Goal: Transaction & Acquisition: Purchase product/service

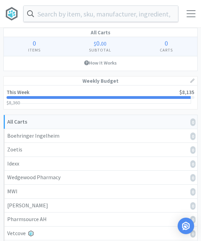
click at [172, 99] on link "This Week $8,135 $8,360 $ 8,360" at bounding box center [101, 98] width 194 height 24
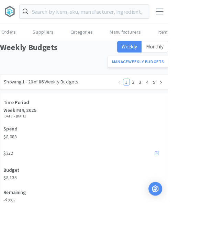
click at [201, 125] on html "Orders Shopping Discuss Discuss Orders Suppliers Categories Manufacturers Items…" at bounding box center [100, 120] width 201 height 241
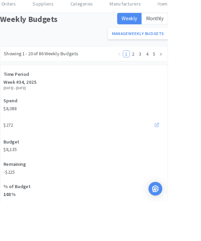
scroll to position [34, 0]
click at [48, 205] on div "Remaining -$225" at bounding box center [100, 201] width 196 height 27
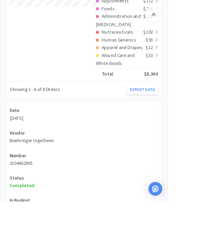
scroll to position [423, 0]
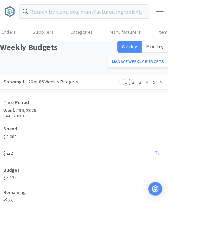
click at [65, 18] on input "text" at bounding box center [101, 14] width 154 height 16
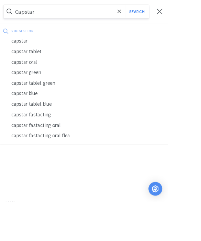
type input "Capstar"
click at [164, 14] on button "Search" at bounding box center [164, 14] width 29 height 16
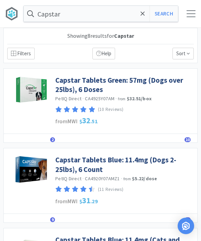
click at [129, 83] on link "Capstar Tablets Green: 57mg (Dogs over 25lbs), 6 Doses" at bounding box center [124, 85] width 139 height 19
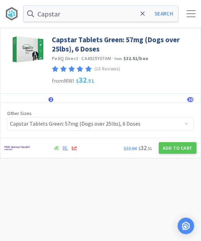
click at [172, 148] on button "Add to Cart" at bounding box center [178, 148] width 38 height 12
select select "1"
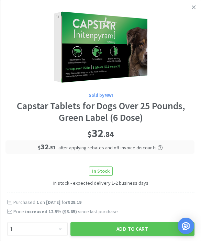
click at [132, 225] on button "Add to Cart" at bounding box center [132, 229] width 124 height 14
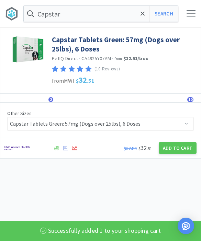
click at [143, 16] on icon at bounding box center [143, 13] width 4 height 7
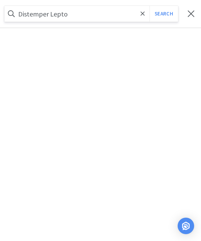
type input "Distemper Lepto"
click at [164, 14] on button "Search" at bounding box center [164, 14] width 29 height 16
select select "1"
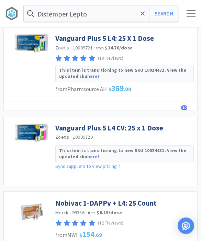
scroll to position [477, 0]
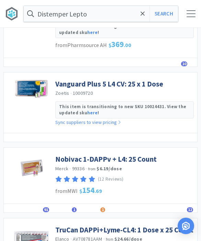
click at [133, 155] on link "Nobivac 1-DAPPv + L4: 25 Count" at bounding box center [105, 159] width 101 height 9
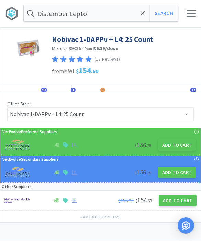
click at [179, 146] on button "Add to Cart" at bounding box center [177, 146] width 38 height 12
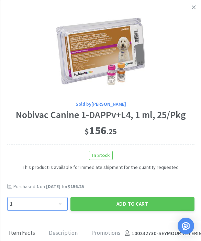
click at [60, 209] on select "Enter Quantity 1 2 3 4 5 6 7 8 9 10 11 12 13 14 15 16 17 18 19 20 Enter Quantity" at bounding box center [37, 204] width 61 height 14
select select "3"
click at [143, 200] on button "Add to Cart" at bounding box center [132, 204] width 124 height 14
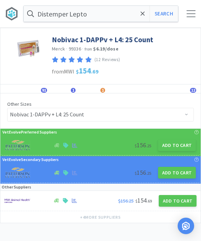
click at [142, 15] on icon at bounding box center [143, 13] width 4 height 7
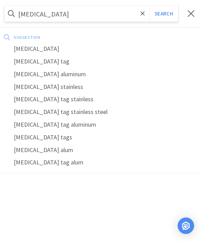
type input "[MEDICAL_DATA]"
click at [164, 14] on button "Search" at bounding box center [164, 14] width 29 height 16
select select "1"
select select "3"
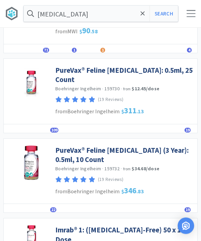
scroll to position [151, 0]
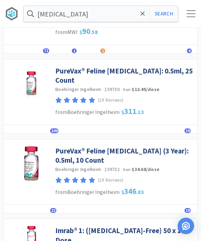
click at [165, 146] on link "PureVax® Feline [MEDICAL_DATA] (3 Year): 0.5ml, 10 Count" at bounding box center [124, 155] width 139 height 19
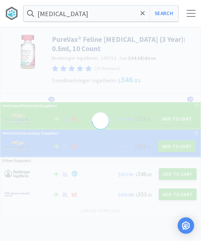
scroll to position [0, 0]
select select "433491"
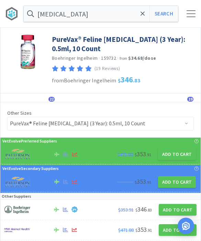
click at [177, 159] on button "Add to Cart" at bounding box center [177, 155] width 38 height 12
select select "1"
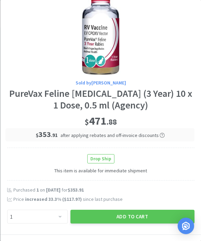
scroll to position [35, 0]
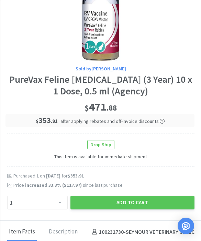
click at [138, 199] on button "Add to Cart" at bounding box center [132, 203] width 124 height 14
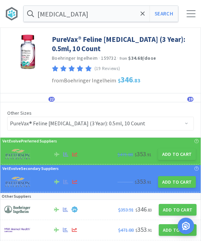
click at [144, 15] on icon at bounding box center [143, 13] width 4 height 4
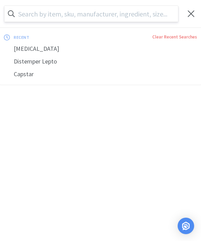
scroll to position [0, 0]
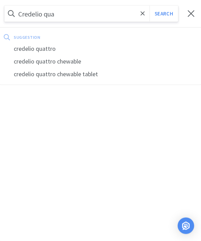
type input "Credelio qua"
click at [57, 50] on div "credelio quattro" at bounding box center [100, 49] width 201 height 13
select select "1"
select select "3"
select select "1"
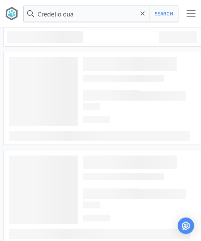
type input "credelio quattro"
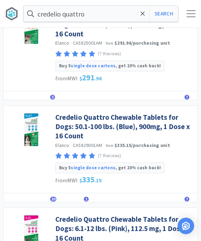
scroll to position [671, 0]
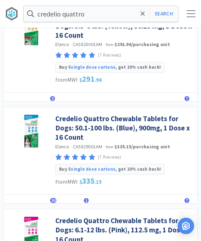
click at [155, 127] on link "Credelio Quattro Chewable Tablets for Dogs: 50.1-100 lbs. (Blue), 900mg, 1 Dose…" at bounding box center [124, 128] width 139 height 28
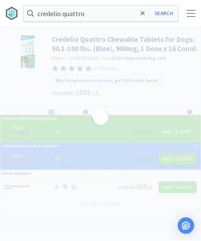
scroll to position [0, 0]
select select "822093"
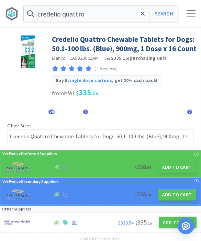
scroll to position [15, 0]
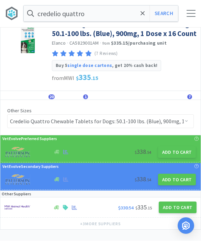
click at [176, 153] on button "Add to Cart" at bounding box center [177, 153] width 38 height 12
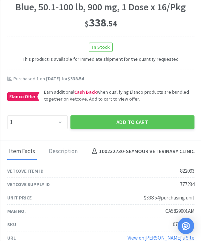
scroll to position [120, 0]
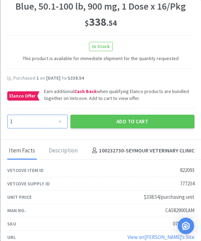
click at [57, 119] on select "Enter Quantity 1 2 3 4 5 6 7 8 9 10 11 12 13 14 15 16 17 18 19 20 Enter Quantity" at bounding box center [37, 122] width 61 height 14
click at [53, 118] on select "Enter Quantity 1 2 3 4 5 6 7 8 9 10 11 12 13 14 15 16 17 18 19 20 Enter Quantity" at bounding box center [37, 122] width 61 height 14
select select "3"
click at [137, 124] on button "Add to Cart" at bounding box center [132, 122] width 124 height 14
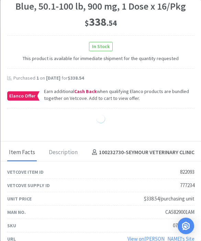
select select "3"
select select "1"
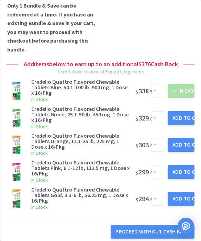
scroll to position [159, 0]
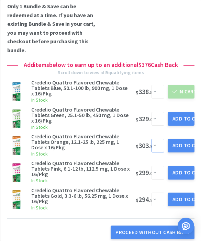
click at [153, 143] on select "Enter Quantity 1 2 3 4 5 6 7 8 9 10 11 12 13 14 15 16 17 18 19 20 Enter Quantity" at bounding box center [158, 146] width 13 height 14
select select "3"
click at [179, 140] on button "Add to Cart" at bounding box center [181, 146] width 27 height 14
click at [180, 138] on div "Add to Cart" at bounding box center [181, 145] width 32 height 19
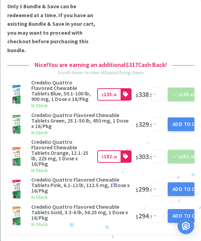
click at [183, 119] on button "Add to Cart" at bounding box center [181, 125] width 27 height 14
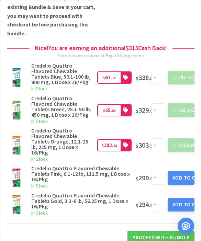
scroll to position [175, 0]
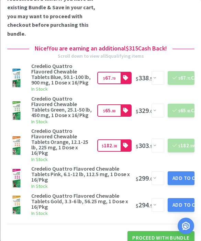
click at [182, 173] on button "Add to Cart" at bounding box center [181, 179] width 27 height 14
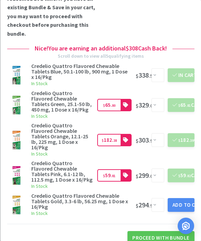
click at [184, 198] on button "Add to Cart" at bounding box center [181, 205] width 27 height 14
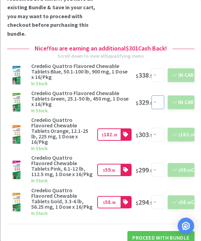
click at [153, 102] on select "Enter Quantity 1 2 3 4 5 6 7 8 9 10 11 12 13 14 15 16 17 18 19 20 Enter Quantity" at bounding box center [158, 103] width 13 height 14
select select "2"
click at [183, 100] on button "Update Cart" at bounding box center [181, 103] width 27 height 14
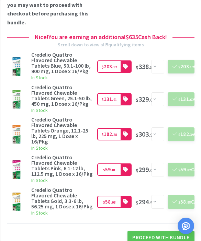
scroll to position [186, 0]
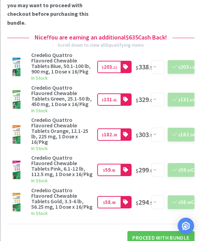
click at [161, 231] on button "Proceed With Bundle" at bounding box center [161, 238] width 67 height 14
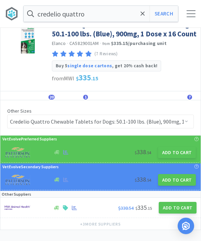
click at [140, 19] on span at bounding box center [143, 14] width 8 height 14
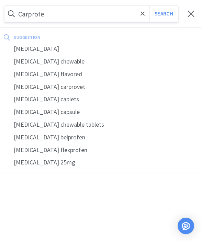
click at [37, 44] on div "[MEDICAL_DATA]" at bounding box center [100, 49] width 201 height 13
type input "[MEDICAL_DATA]"
select select "1"
select select "3"
select select "2"
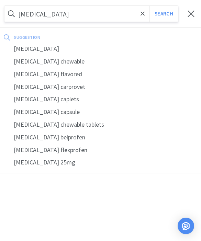
select select "1"
select select "3"
select select "1"
select select "3"
select select "1"
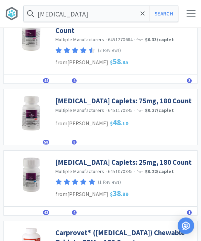
scroll to position [407, 0]
click at [155, 158] on link "[MEDICAL_DATA] Caplets: 25mg, 180 Count" at bounding box center [123, 162] width 137 height 9
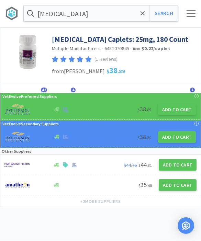
click at [181, 112] on button "Add to Cart" at bounding box center [177, 110] width 38 height 12
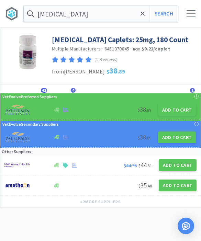
select select "1"
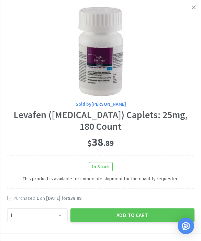
click at [127, 213] on button "Add to Cart" at bounding box center [132, 216] width 124 height 14
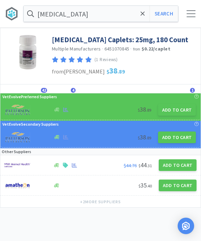
click at [142, 15] on icon at bounding box center [143, 13] width 4 height 7
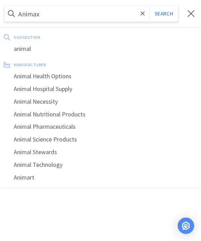
type input "Animax"
click at [164, 14] on button "Search" at bounding box center [164, 14] width 29 height 16
select select "1"
select select "3"
select select "2"
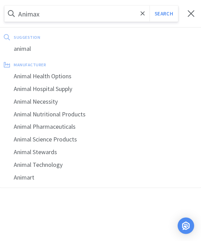
select select "1"
select select "3"
select select "1"
select select "3"
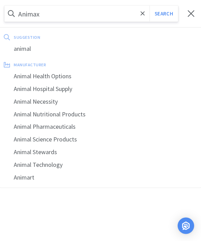
select select "1"
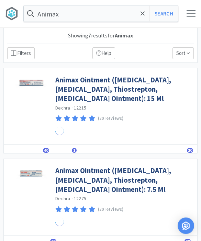
scroll to position [0, 0]
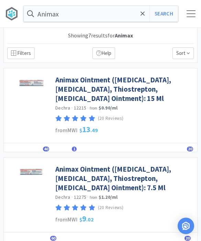
click at [139, 87] on link "Animax Ointment ([MEDICAL_DATA], [MEDICAL_DATA], Thiostrepton, [MEDICAL_DATA] O…" at bounding box center [124, 89] width 139 height 28
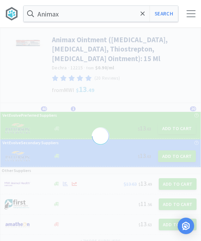
select select "143513"
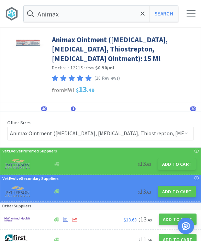
click at [177, 164] on button "Add to Cart" at bounding box center [177, 165] width 38 height 12
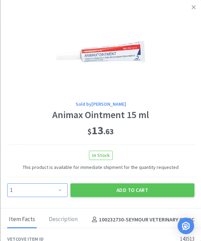
click at [62, 187] on select "Enter Quantity 1 2 3 4 5 6 7 8 9 10 11 12 13 14 15 16 17 18 19 20 Enter Quantity" at bounding box center [37, 191] width 61 height 14
click at [51, 192] on select "Enter Quantity 1 2 3 4 5 6 7 8 9 10 11 12 13 14 15 16 17 18 19 20 Enter Quantity" at bounding box center [37, 191] width 61 height 14
select select "4"
click at [146, 184] on button "Add to Cart" at bounding box center [132, 191] width 124 height 14
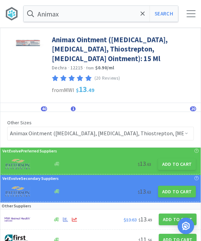
click at [146, 18] on span at bounding box center [143, 14] width 8 height 14
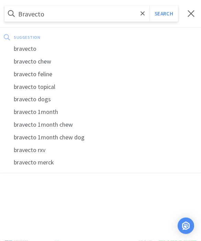
type input "Bravecto"
click at [164, 13] on button "Search" at bounding box center [164, 14] width 29 height 16
select select "1"
select select "4"
select select "3"
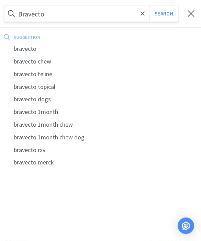
select select "2"
select select "1"
select select "3"
select select "1"
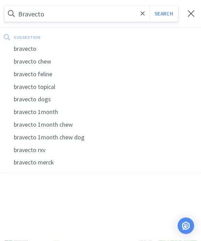
select select "3"
select select "1"
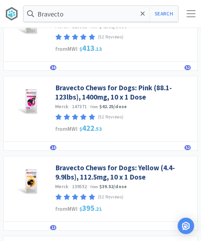
scroll to position [233, 0]
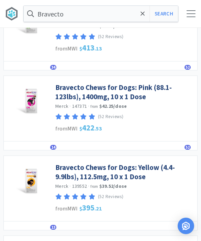
click at [137, 168] on link "Bravecto Chews for Dogs: Yellow (4.4-9.9lbs), 112.5mg, 10 x 1 Dose" at bounding box center [124, 172] width 139 height 19
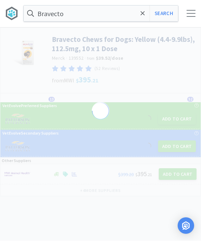
select select "82855"
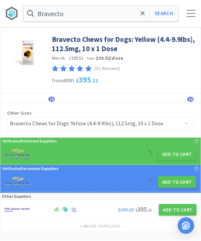
scroll to position [0, 0]
click at [175, 153] on button "Add to Cart" at bounding box center [177, 155] width 38 height 12
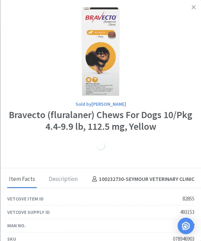
select select "1"
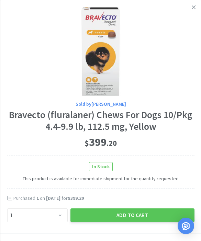
click at [131, 214] on button "Add to Cart" at bounding box center [132, 216] width 124 height 14
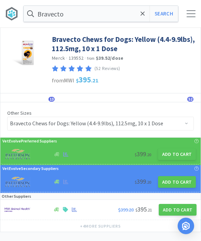
click at [141, 12] on icon at bounding box center [143, 13] width 4 height 4
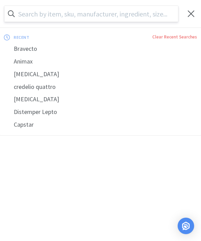
scroll to position [0, 0]
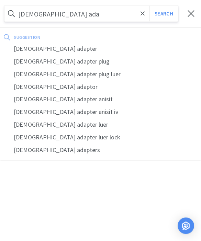
click at [68, 63] on div "[DEMOGRAPHIC_DATA] adapter plug" at bounding box center [100, 61] width 201 height 13
type input "[DEMOGRAPHIC_DATA] adapter plug"
select select "1"
select select "4"
select select "1"
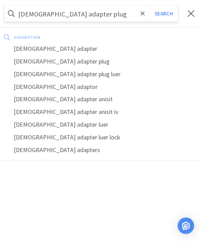
select select "3"
select select "2"
select select "1"
select select "3"
select select "1"
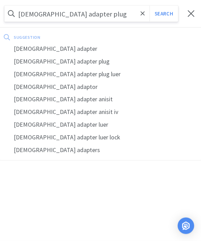
select select "1"
select select "3"
select select "1"
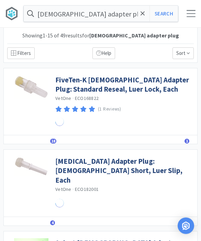
scroll to position [0, 0]
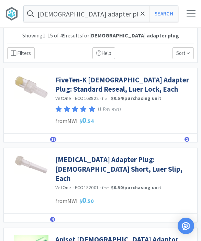
click at [119, 88] on link "FiveTen-K [DEMOGRAPHIC_DATA] Adapter Plug: Standard Reseal, Luer Lock, Each" at bounding box center [124, 84] width 139 height 19
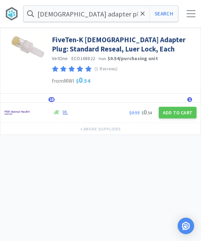
click at [181, 109] on button "Add to Cart" at bounding box center [178, 113] width 38 height 12
select select "50"
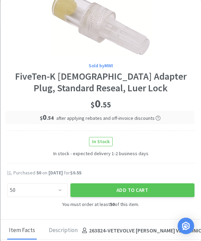
scroll to position [29, 0]
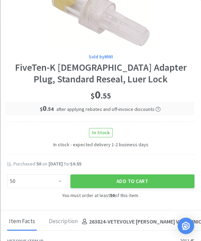
click at [129, 181] on button "Add to Cart" at bounding box center [132, 182] width 124 height 14
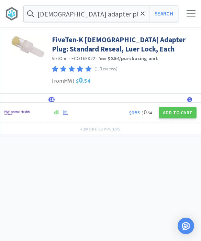
click at [138, 14] on input "[DEMOGRAPHIC_DATA] adapter plug" at bounding box center [101, 14] width 154 height 16
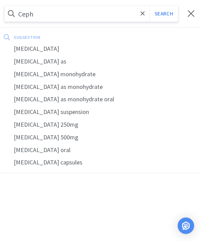
click at [72, 49] on div "[MEDICAL_DATA]" at bounding box center [100, 49] width 201 height 13
type input "[MEDICAL_DATA]"
select select "1"
select select "50"
select select "4"
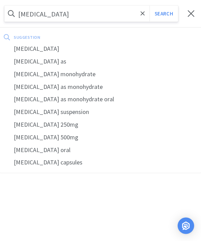
select select "1"
select select "3"
select select "2"
select select "1"
select select "3"
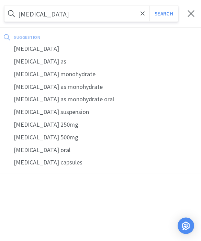
select select "1"
select select "3"
select select "1"
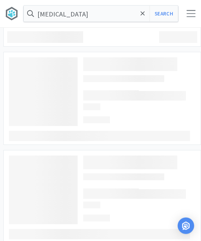
scroll to position [0, 0]
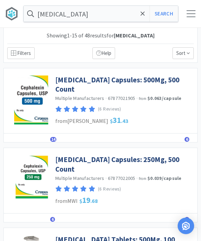
click at [145, 78] on link "[MEDICAL_DATA] Capsules: 500Mg, 500 Count" at bounding box center [124, 84] width 139 height 19
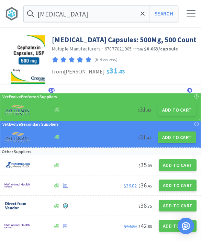
click at [175, 115] on button "Add to Cart" at bounding box center [177, 110] width 38 height 12
select select "1"
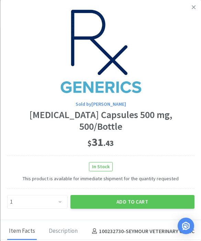
click at [129, 195] on button "Add to Cart" at bounding box center [132, 202] width 124 height 14
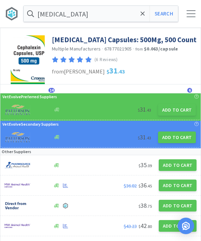
click at [141, 13] on icon at bounding box center [143, 13] width 4 height 7
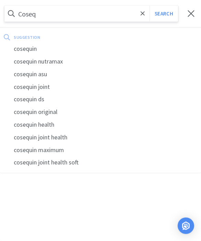
click at [46, 47] on div "cosequin" at bounding box center [100, 49] width 201 height 13
type input "cosequin"
select select "1"
select select "50"
select select "4"
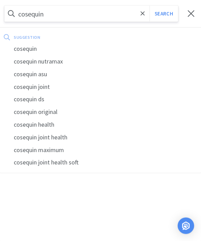
select select "1"
select select "3"
select select "2"
select select "1"
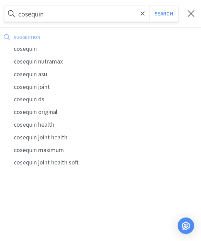
select select "3"
select select "1"
select select "3"
select select "1"
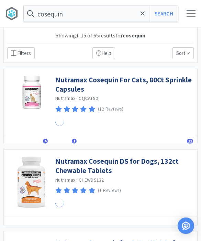
scroll to position [0, 0]
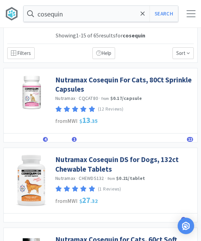
click at [162, 77] on link "Nutramax Cosequin For Cats, 80Ct Sprinkle Capsules" at bounding box center [124, 84] width 139 height 19
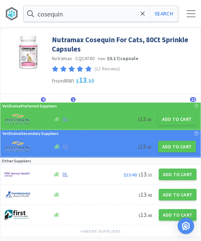
click at [179, 116] on button "Add to Cart" at bounding box center [177, 119] width 38 height 12
select select "1"
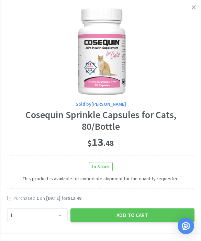
click at [128, 209] on button "Add to Cart" at bounding box center [132, 216] width 124 height 14
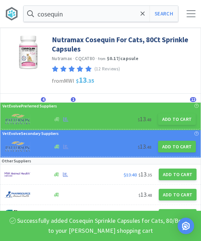
click at [140, 15] on span at bounding box center [143, 14] width 8 height 14
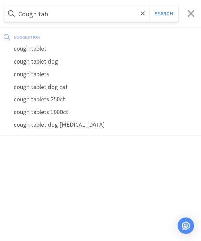
click at [52, 51] on div "cough tablet" at bounding box center [100, 49] width 201 height 13
type input "cough tablet"
select select "1"
select select "50"
select select "4"
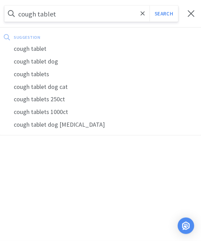
select select "1"
select select "3"
select select "2"
select select "1"
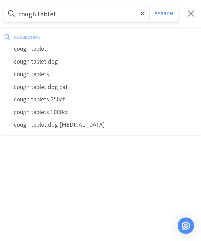
select select "3"
select select "1"
select select "3"
select select "1"
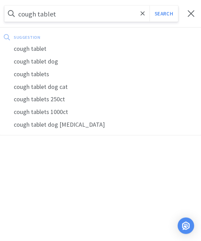
select select "1"
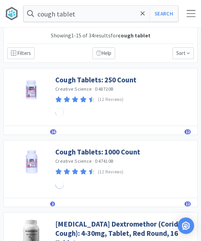
scroll to position [0, 0]
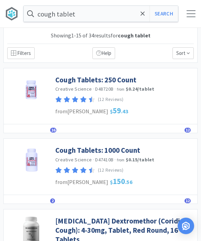
click at [123, 77] on link "Cough Tablets: 250 Count" at bounding box center [95, 79] width 81 height 9
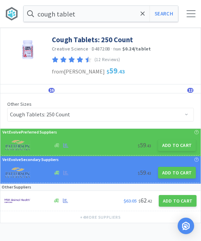
click at [184, 144] on button "Add to Cart" at bounding box center [177, 146] width 38 height 12
select select "1"
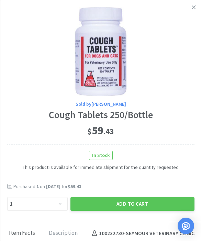
click at [194, 7] on icon at bounding box center [194, 7] width 4 height 4
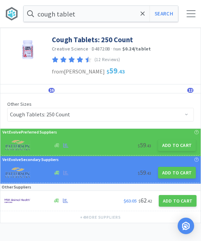
click at [142, 18] on span at bounding box center [143, 14] width 8 height 14
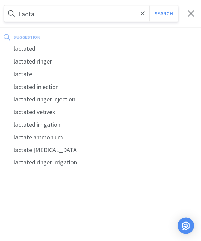
click at [56, 55] on div "lactated ringer" at bounding box center [100, 61] width 201 height 13
type input "lactated ringer"
select select "1"
select select "50"
select select "4"
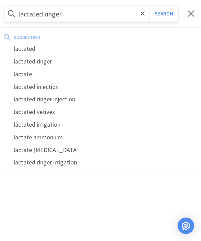
select select "1"
select select "3"
select select "2"
select select "1"
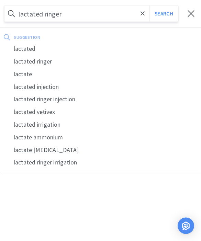
select select "3"
select select "1"
select select "3"
select select "1"
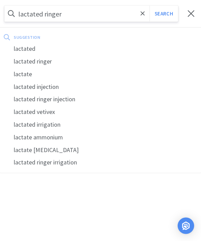
select select "1"
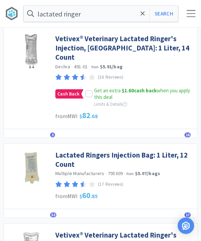
scroll to position [42, 0]
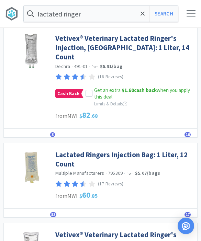
click at [151, 150] on link "Lactated Ringers Injection Bag: 1 Liter, 12 Count" at bounding box center [124, 159] width 139 height 19
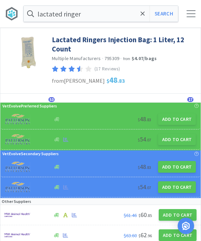
click at [185, 140] on button "Add to Cart" at bounding box center [177, 140] width 38 height 12
select select "1"
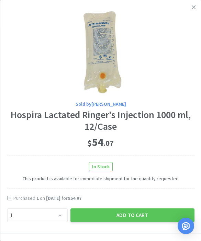
click at [194, 9] on icon at bounding box center [194, 7] width 4 height 6
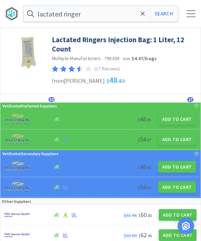
click at [140, 19] on span at bounding box center [143, 14] width 8 height 14
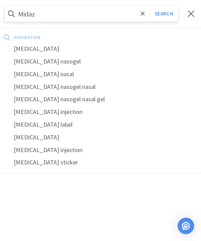
type input "Midaz"
click at [45, 46] on div "[MEDICAL_DATA]" at bounding box center [100, 49] width 201 height 13
select select "1"
select select "50"
select select "4"
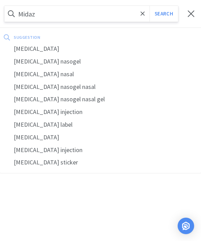
select select "1"
select select "3"
select select "2"
select select "1"
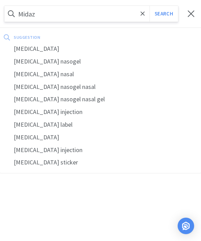
select select "3"
select select "1"
select select "3"
select select "1"
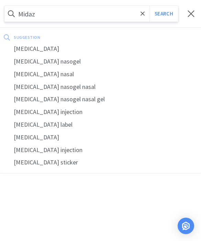
select select "1"
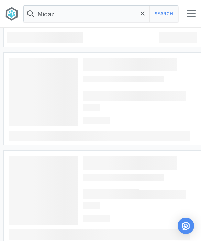
type input "[MEDICAL_DATA]"
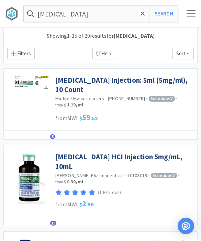
click at [137, 154] on link "[MEDICAL_DATA] HCI Injection 5mg/mL, 10mL" at bounding box center [124, 161] width 139 height 19
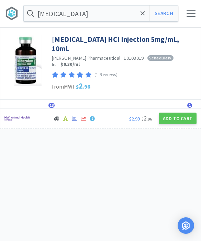
select select "1"
select select "50"
select select "4"
select select "1"
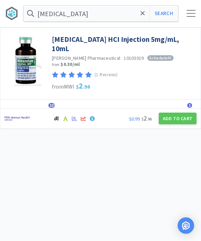
select select "3"
select select "2"
select select "1"
select select "3"
select select "1"
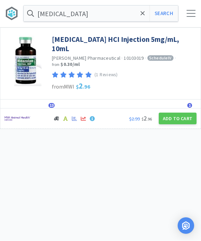
select select "1"
select select "3"
select select "1"
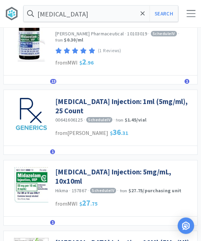
scroll to position [142, 0]
click at [152, 167] on link "[MEDICAL_DATA] Injection: 5mg/mL, 10x10ml" at bounding box center [124, 176] width 139 height 19
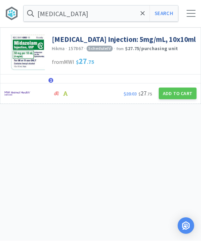
select select "1"
select select "50"
select select "4"
select select "1"
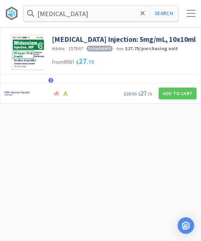
select select "3"
select select "2"
select select "1"
select select "3"
select select "1"
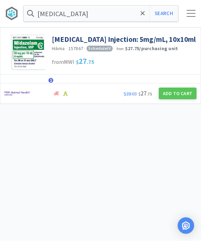
select select "1"
select select "3"
select select "1"
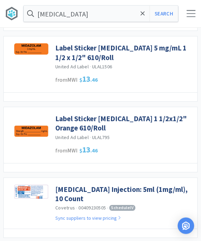
scroll to position [824, 0]
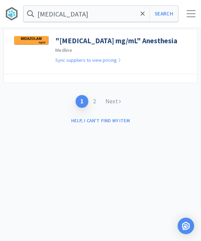
click at [143, 18] on span at bounding box center [143, 14] width 8 height 14
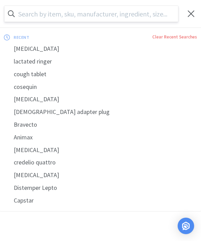
scroll to position [1056, 0]
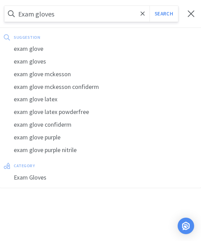
type input "Exam gloves"
click at [164, 13] on button "Search" at bounding box center [164, 14] width 29 height 16
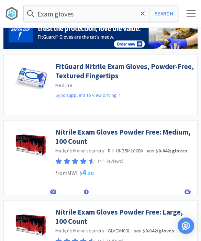
scroll to position [53, 0]
click at [161, 134] on link "Nitrile Exam Gloves Powder Free: Medium, 100 Count" at bounding box center [124, 137] width 139 height 19
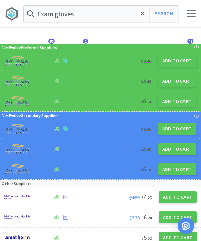
scroll to position [62, 0]
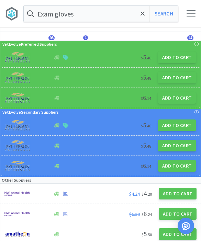
click at [175, 194] on button "Add to Cart" at bounding box center [178, 194] width 38 height 12
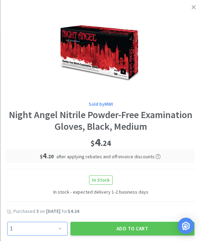
click at [54, 227] on select "Enter Quantity 1 2 3 4 5 6 7 8 9 10 11 12 13 14 15 16 17 18 19 20 Enter Quantity" at bounding box center [37, 229] width 61 height 14
select select "5"
click at [144, 225] on button "Add to Cart" at bounding box center [132, 229] width 124 height 14
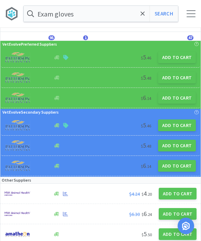
click at [142, 15] on icon at bounding box center [143, 13] width 4 height 4
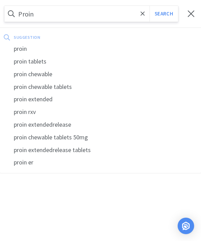
type input "Proin"
click at [27, 49] on div "proin" at bounding box center [100, 49] width 201 height 13
select select "1"
select select "50"
select select "5"
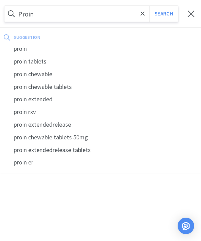
select select "4"
select select "1"
select select "3"
select select "2"
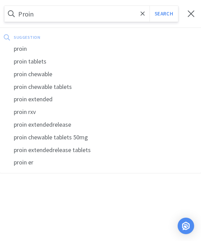
select select "1"
select select "3"
select select "1"
select select "3"
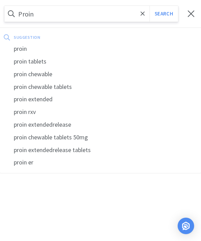
select select "1"
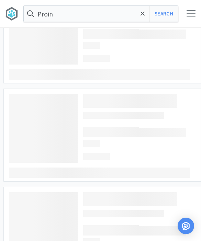
type input "proin"
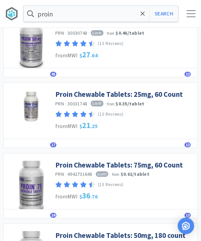
scroll to position [57, 0]
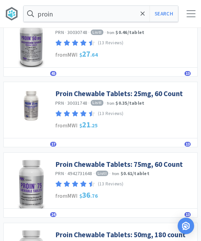
click at [142, 164] on link "Proin Chewable Tablets: 75mg, 60 Count" at bounding box center [119, 164] width 128 height 9
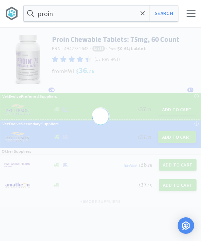
scroll to position [0, 0]
select select "82135"
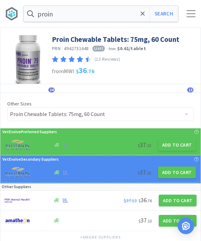
click at [174, 150] on button "Add to Cart" at bounding box center [177, 145] width 38 height 12
select select "1"
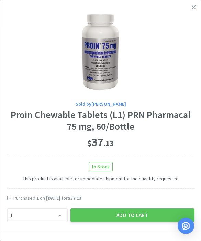
click at [196, 8] on link at bounding box center [194, 7] width 12 height 15
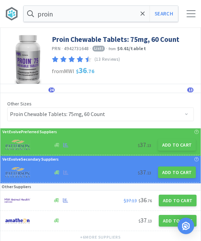
click at [141, 16] on icon at bounding box center [143, 13] width 4 height 7
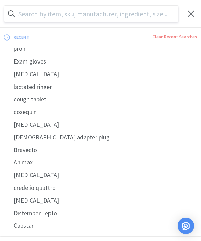
scroll to position [0, 0]
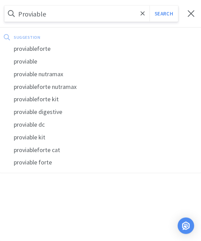
type input "Proviable"
click at [164, 13] on button "Search" at bounding box center [164, 14] width 29 height 16
select select "1"
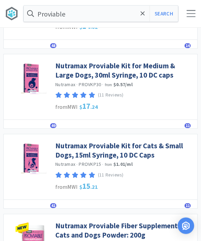
scroll to position [415, 0]
click at [142, 149] on link "Nutramax Proviable Kit for Cats & Small Dogs, 15ml Syringe, 10 DC Caps" at bounding box center [124, 150] width 139 height 19
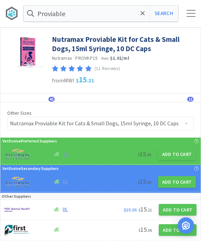
scroll to position [0, 0]
click at [180, 153] on button "Add to Cart" at bounding box center [177, 155] width 38 height 12
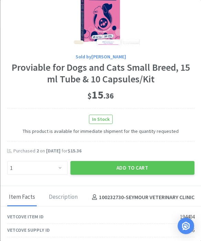
scroll to position [48, 0]
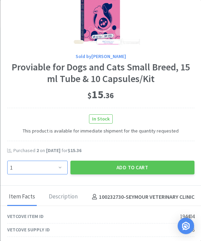
click at [58, 163] on select "Enter Quantity 1 2 3 4 5 6 7 8 9 10 11 12 13 14 15 16 17 18 19 20 Enter Quantity" at bounding box center [37, 168] width 61 height 14
click at [146, 161] on button "Add to Cart" at bounding box center [132, 168] width 124 height 14
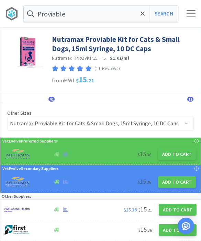
click at [140, 18] on span at bounding box center [143, 14] width 8 height 14
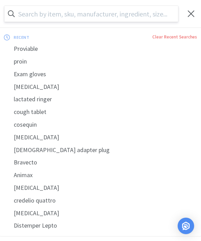
scroll to position [0, 0]
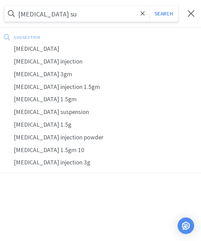
click at [59, 44] on div "[MEDICAL_DATA]" at bounding box center [100, 49] width 201 height 13
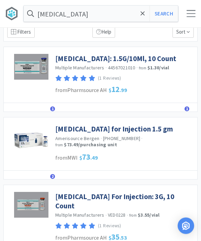
scroll to position [22, 0]
click at [52, 179] on span "2" at bounding box center [52, 176] width 5 height 5
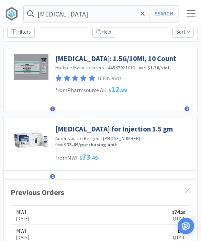
click at [53, 111] on span "1" at bounding box center [52, 109] width 5 height 5
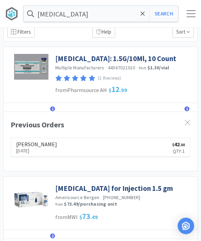
click at [54, 111] on span "1" at bounding box center [52, 109] width 5 height 5
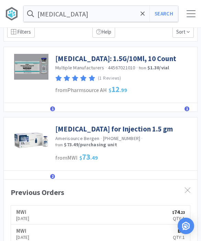
click at [147, 134] on link "[MEDICAL_DATA] for Injection 1.5 gm" at bounding box center [114, 128] width 118 height 9
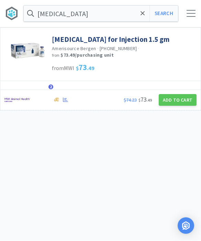
click at [175, 95] on button "Add to Cart" at bounding box center [178, 101] width 38 height 12
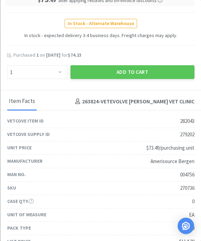
scroll to position [94, 0]
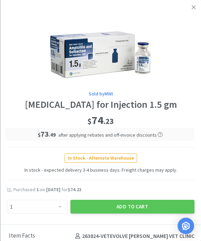
scroll to position [46, 0]
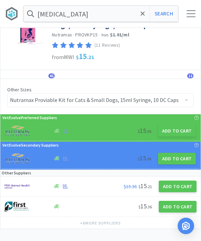
scroll to position [0, 0]
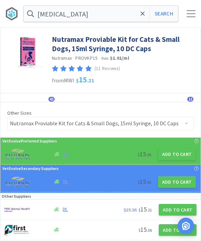
click at [161, 15] on button "Search" at bounding box center [164, 14] width 29 height 16
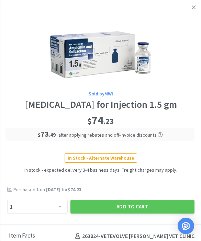
click at [189, 11] on link at bounding box center [194, 7] width 12 height 15
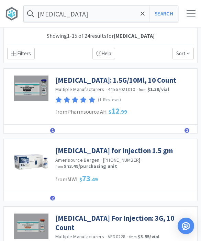
click at [74, 85] on link "[MEDICAL_DATA]: 1.5G/10Ml, 10 Count" at bounding box center [115, 80] width 121 height 9
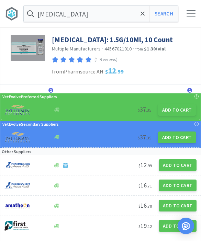
click at [176, 116] on button "Add to Cart" at bounding box center [177, 110] width 38 height 12
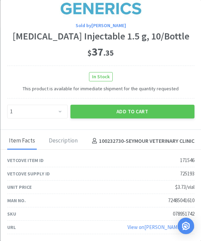
scroll to position [89, 0]
click at [60, 140] on div "Description" at bounding box center [63, 141] width 32 height 17
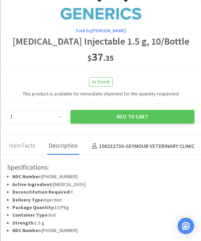
scroll to position [84, 0]
click at [147, 118] on button "Add to Cart" at bounding box center [132, 117] width 124 height 14
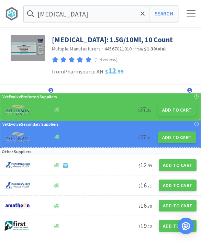
click at [140, 20] on span at bounding box center [143, 14] width 8 height 14
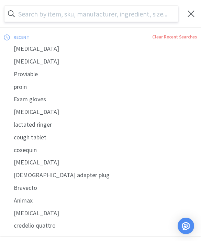
scroll to position [0, 0]
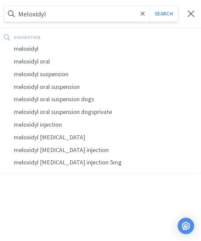
click at [164, 14] on button "Search" at bounding box center [164, 14] width 29 height 16
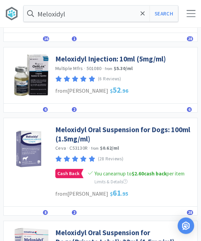
scroll to position [199, 0]
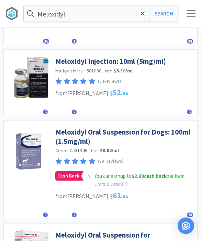
scroll to position [197, 0]
click at [46, 214] on span "8" at bounding box center [45, 215] width 5 height 5
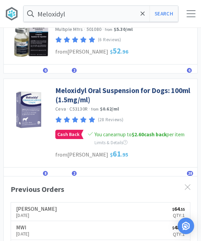
scroll to position [238, 0]
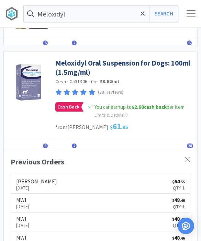
click at [142, 17] on span at bounding box center [143, 14] width 8 height 14
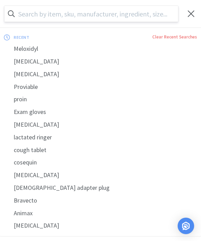
scroll to position [265, 0]
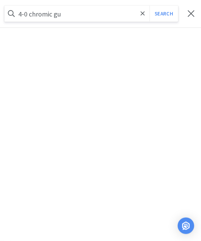
click at [164, 13] on button "Search" at bounding box center [164, 14] width 29 height 16
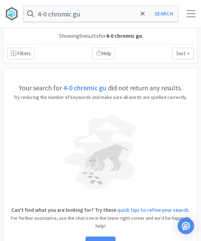
click at [92, 21] on input "4-0 chromic gu" at bounding box center [101, 14] width 154 height 16
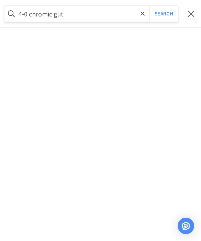
click at [164, 14] on button "Search" at bounding box center [164, 14] width 29 height 16
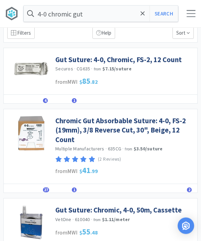
scroll to position [21, 0]
click at [144, 132] on link "Chromic Gut Absorbable Suture: 4-0, FS-2 (19mm), 3/8 Reverse Cut, 30", Beige, 1…" at bounding box center [124, 130] width 139 height 28
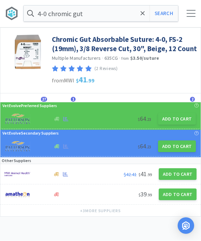
click at [175, 144] on button "Add to Cart" at bounding box center [177, 147] width 38 height 12
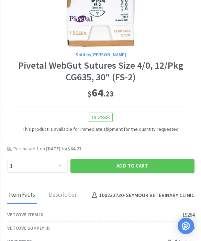
scroll to position [51, 0]
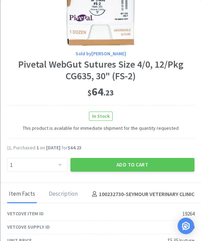
click at [143, 163] on button "Add to Cart" at bounding box center [132, 165] width 124 height 14
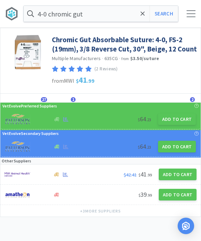
click at [143, 16] on icon at bounding box center [143, 13] width 4 height 7
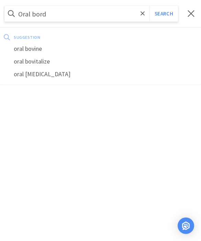
click at [164, 14] on button "Search" at bounding box center [164, 14] width 29 height 16
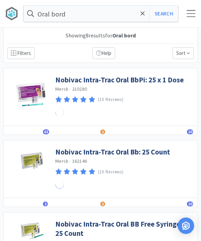
scroll to position [0, 0]
click at [153, 81] on link "Nobivac Intra-Trac Oral BbPi: 25 x 1 Dose" at bounding box center [119, 79] width 129 height 9
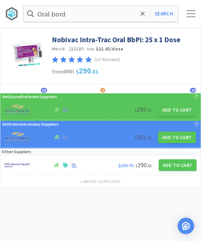
click at [170, 112] on button "Add to Cart" at bounding box center [177, 110] width 38 height 12
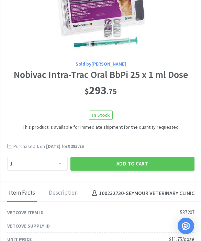
scroll to position [43, 0]
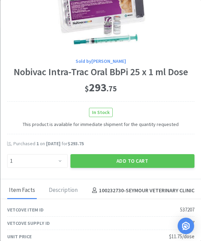
click at [116, 156] on button "Add to Cart" at bounding box center [132, 161] width 124 height 14
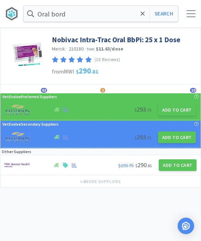
click at [175, 112] on button "Add to Cart" at bounding box center [177, 110] width 38 height 12
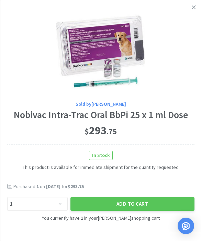
click at [124, 198] on button "Add to Cart" at bounding box center [132, 204] width 124 height 14
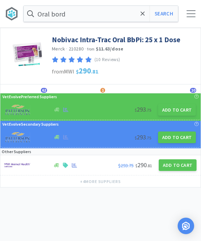
click at [144, 10] on icon at bounding box center [143, 13] width 4 height 7
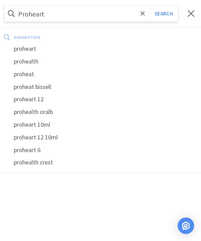
click at [164, 14] on button "Search" at bounding box center [164, 14] width 29 height 16
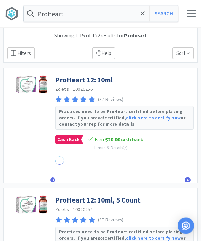
scroll to position [0, 0]
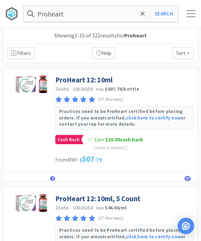
click at [89, 79] on link "ProHeart 12: 10ml" at bounding box center [83, 79] width 57 height 9
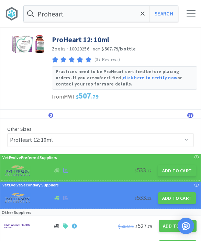
click at [177, 169] on button "Add to Cart" at bounding box center [177, 171] width 38 height 12
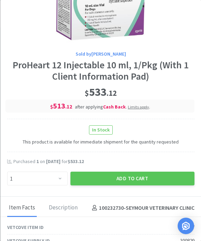
scroll to position [66, 0]
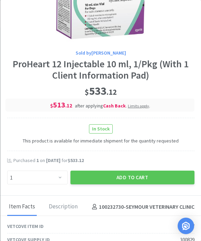
click at [143, 174] on button "Add to Cart" at bounding box center [132, 178] width 124 height 14
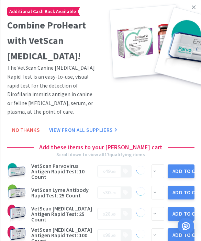
scroll to position [0, 0]
click at [190, 8] on link at bounding box center [194, 7] width 12 height 15
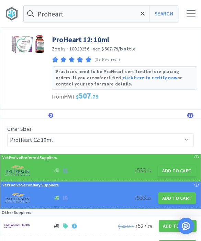
click at [140, 14] on span at bounding box center [143, 14] width 8 height 14
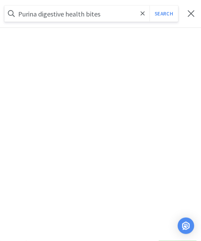
click at [164, 13] on button "Search" at bounding box center [164, 14] width 29 height 16
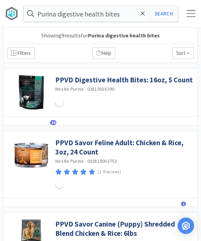
scroll to position [0, 0]
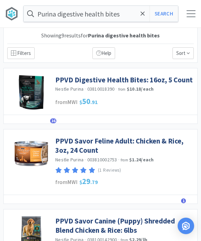
click at [135, 83] on link "PPVD Digestive Health Bites: 16oz, 5 Count" at bounding box center [124, 79] width 138 height 9
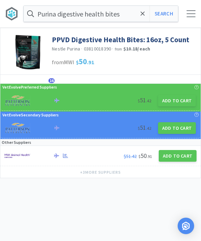
click at [172, 105] on button "Add to Cart" at bounding box center [177, 101] width 38 height 12
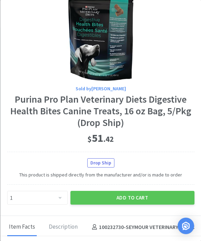
scroll to position [16, 0]
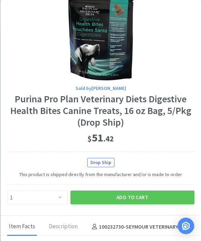
click at [144, 196] on button "Add to Cart" at bounding box center [132, 198] width 124 height 14
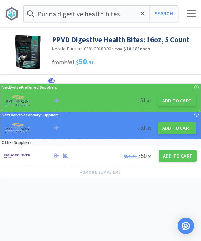
click at [141, 15] on icon at bounding box center [143, 13] width 4 height 4
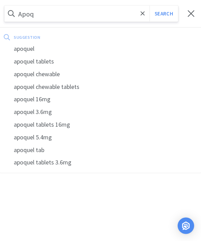
click at [32, 52] on div "apoquel" at bounding box center [100, 49] width 201 height 13
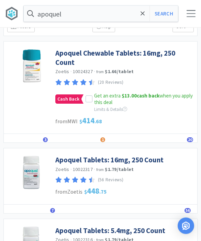
scroll to position [27, 0]
click at [138, 161] on link "Apoquel Tablets: 16mg, 250 Count" at bounding box center [109, 159] width 108 height 9
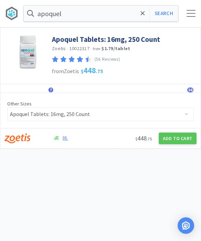
click at [176, 142] on button "Add to Cart" at bounding box center [178, 139] width 38 height 12
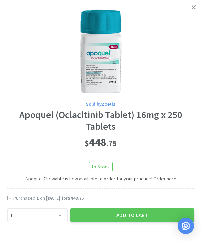
click at [154, 213] on button "Add to Cart" at bounding box center [132, 216] width 124 height 14
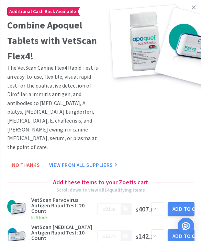
click at [193, 10] on icon at bounding box center [194, 7] width 4 height 6
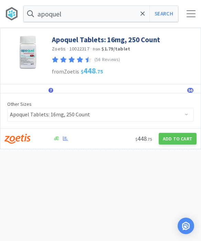
click at [143, 18] on span at bounding box center [143, 14] width 8 height 14
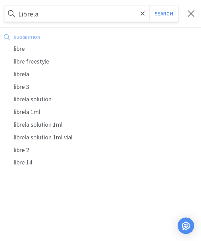
click at [164, 14] on button "Search" at bounding box center [164, 14] width 29 height 16
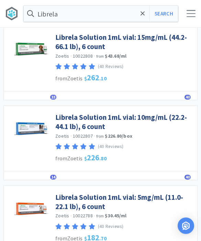
scroll to position [162, 0]
click at [165, 121] on link "Librela Solution 1mL vial: 10mg/mL (22.2-44.1 lb), 6 count" at bounding box center [124, 122] width 139 height 19
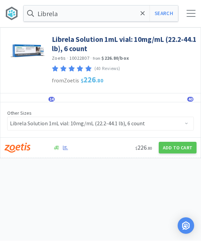
click at [181, 148] on button "Add to Cart" at bounding box center [178, 148] width 38 height 12
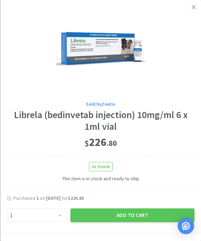
click at [143, 212] on button "Add to Cart" at bounding box center [132, 216] width 124 height 14
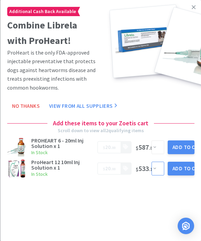
click at [152, 166] on select "Enter Quantity 1 2 3 4 5 6 7 8 9 10 11 12 13 14 15 16 17 18 19 20 Enter Quantity" at bounding box center [158, 169] width 13 height 14
click at [183, 170] on button "Add to Cart" at bounding box center [181, 169] width 27 height 14
click at [192, 10] on link at bounding box center [194, 7] width 12 height 15
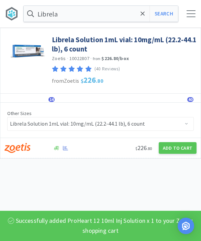
click at [136, 17] on input "Librela" at bounding box center [101, 14] width 154 height 16
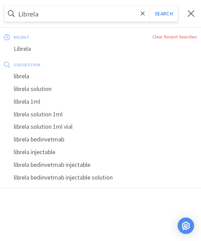
click at [138, 16] on input "Librela" at bounding box center [91, 14] width 174 height 16
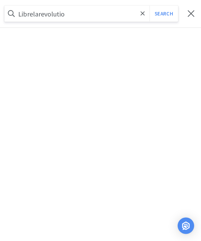
click at [143, 16] on icon at bounding box center [143, 13] width 4 height 7
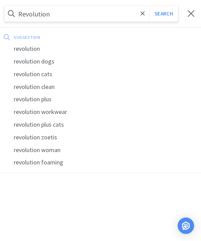
click at [164, 14] on button "Search" at bounding box center [164, 14] width 29 height 16
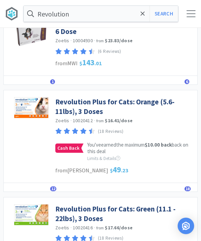
scroll to position [754, 0]
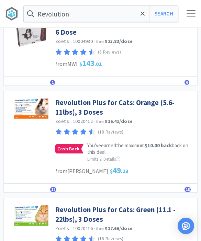
click at [134, 104] on link "Revolution Plus for Cats: Orange (5.6-11lbs), 3 Doses" at bounding box center [124, 107] width 139 height 19
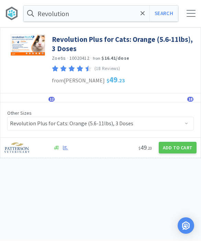
click at [179, 150] on button "Add to Cart" at bounding box center [178, 148] width 38 height 12
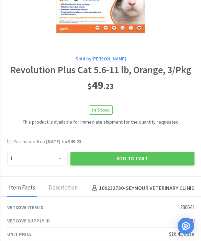
scroll to position [64, 0]
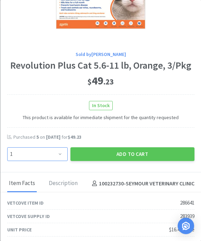
click at [64, 154] on select "Enter Quantity 1 2 3 4 5 6 7 8 9 10 11 12 13 14 15 16 17 18 19 20 Enter Quantity" at bounding box center [37, 155] width 61 height 14
click at [118, 154] on button "Add to Cart" at bounding box center [132, 155] width 124 height 14
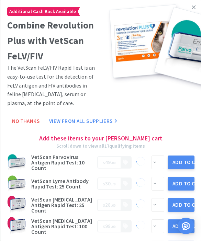
scroll to position [0, 0]
click at [189, 9] on link at bounding box center [194, 7] width 12 height 15
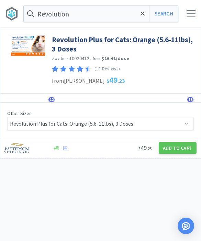
click at [145, 19] on span at bounding box center [143, 14] width 8 height 14
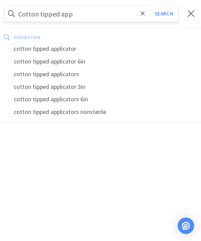
click at [72, 45] on div "cotton tipped applicator" at bounding box center [100, 49] width 201 height 13
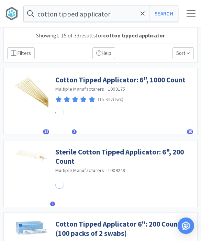
scroll to position [0, 0]
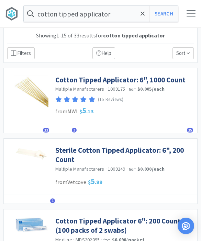
click at [164, 77] on link "Cotton Tipped Applicator: 6", 1000 Count" at bounding box center [120, 79] width 130 height 9
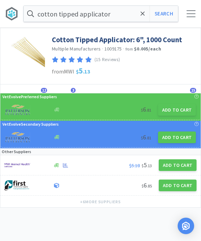
click at [176, 110] on button "Add to Cart" at bounding box center [177, 110] width 38 height 12
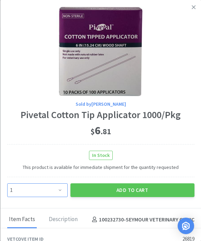
click at [62, 195] on select "Enter Quantity 1 2 3 4 5 6 7 8 9 10 11 12 13 14 15 16 17 18 19 20 Enter Quantity" at bounding box center [37, 191] width 61 height 14
click at [149, 187] on button "Add to Cart" at bounding box center [132, 191] width 124 height 14
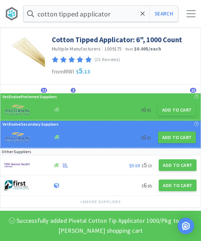
click at [139, 14] on span at bounding box center [143, 14] width 8 height 14
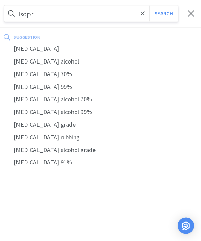
click at [55, 52] on div "[MEDICAL_DATA]" at bounding box center [100, 49] width 201 height 13
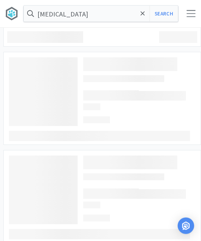
scroll to position [0, 0]
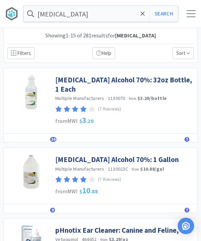
click at [148, 79] on link "[MEDICAL_DATA] Alcohol 70%: 32oz Bottle, 1 Each" at bounding box center [124, 84] width 139 height 19
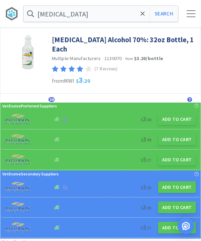
click at [179, 113] on button "Add to Cart" at bounding box center [177, 119] width 38 height 12
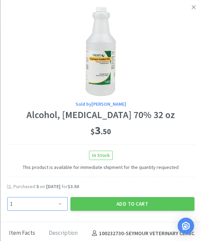
click at [54, 202] on select "Enter Quantity 1 2 3 4 5 6 7 8 9 10 11 12 13 14 15 16 17 18 19 20 Enter Quantity" at bounding box center [37, 204] width 61 height 14
click at [128, 199] on button "Add to Cart" at bounding box center [132, 204] width 124 height 14
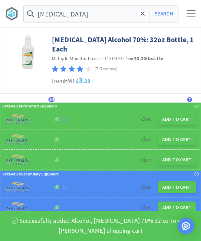
click at [141, 16] on icon at bounding box center [143, 13] width 4 height 7
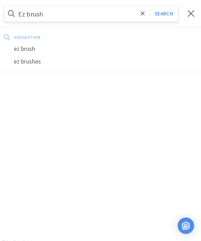
click at [164, 13] on button "Search" at bounding box center [164, 14] width 29 height 16
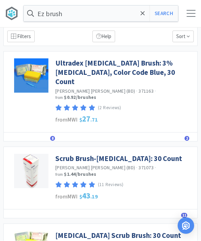
scroll to position [17, 0]
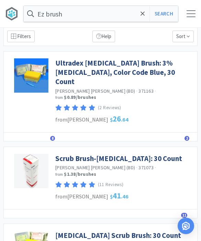
click at [127, 68] on link "Ultradex [MEDICAL_DATA] Brush: 3% [MEDICAL_DATA], Color Code Blue, 30 Count" at bounding box center [124, 72] width 139 height 28
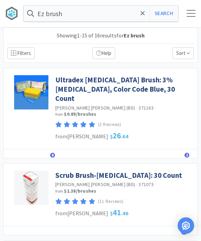
scroll to position [17, 0]
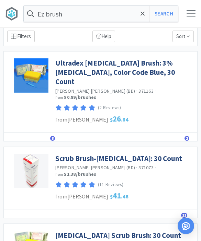
click at [141, 154] on link "Scrub Brush-[MEDICAL_DATA]: 30 Count" at bounding box center [118, 158] width 127 height 9
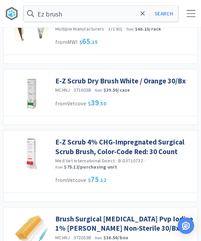
scroll to position [525, 0]
click at [186, 15] on div at bounding box center [191, 13] width 20 height 7
click at [192, 8] on div "Ez brush Search Orders Shopping Discuss Discuss 27 27" at bounding box center [100, 14] width 201 height 28
click at [196, 16] on div at bounding box center [191, 13] width 20 height 7
click at [193, 16] on div at bounding box center [191, 13] width 9 height 7
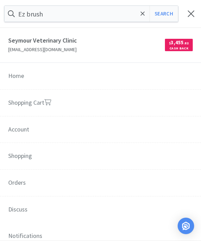
click at [178, 15] on button "Search" at bounding box center [164, 14] width 29 height 16
click at [109, 104] on link "Shopping Cart" at bounding box center [100, 103] width 201 height 27
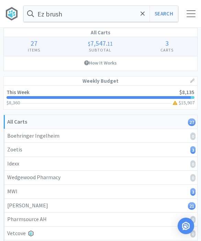
click at [140, 15] on span at bounding box center [143, 14] width 8 height 14
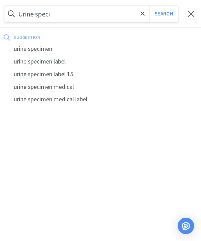
click at [44, 47] on div "urine specimen" at bounding box center [100, 49] width 201 height 13
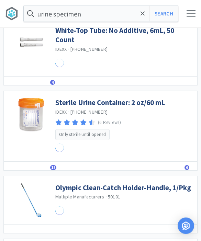
scroll to position [607, 0]
click at [130, 98] on link "Sterile Urine Container: 2 oz/60 mL" at bounding box center [110, 102] width 110 height 9
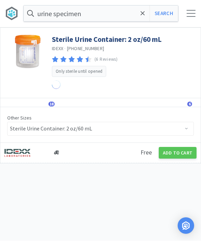
click at [175, 156] on button "Add to Cart" at bounding box center [178, 154] width 38 height 12
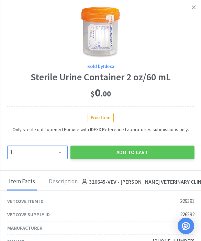
click at [56, 147] on select "Enter Quantity 1 2 3 4 5 6 7 8 9 10 11 12 13 14 15 16 17 18 19 20 Enter Quantity" at bounding box center [37, 153] width 61 height 14
click at [194, 6] on icon at bounding box center [194, 7] width 4 height 6
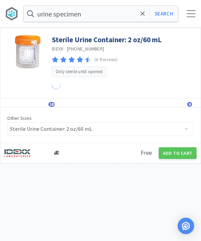
click at [56, 102] on div "Details Orders 18 Lists Track Notes Reviews 6" at bounding box center [100, 103] width 200 height 9
click at [49, 105] on span "18" at bounding box center [51, 104] width 6 height 5
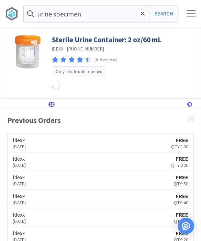
click at [54, 101] on div "Details Orders 18 Lists Track Notes Reviews 6" at bounding box center [100, 103] width 200 height 9
click at [51, 103] on span "18" at bounding box center [51, 104] width 6 height 5
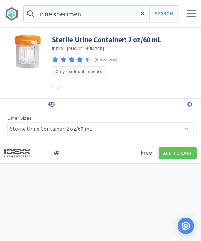
click at [176, 155] on button "Add to Cart" at bounding box center [178, 154] width 38 height 12
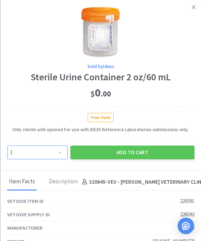
click at [60, 153] on select "Enter Quantity 1 2 3 4 5 6 7 8 9 10 11 12 13 14 15 16 17 18 19 20 Enter Quantity" at bounding box center [37, 153] width 61 height 14
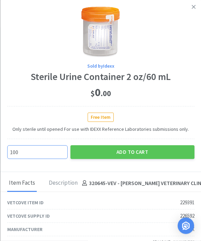
click at [146, 152] on button "Add to Cart" at bounding box center [132, 153] width 124 height 14
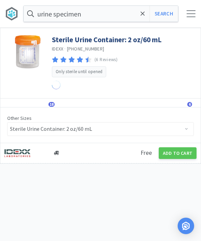
click at [146, 14] on span at bounding box center [143, 14] width 8 height 14
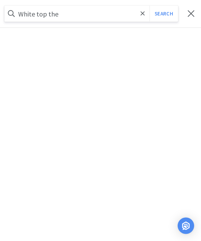
click at [164, 14] on button "Search" at bounding box center [164, 14] width 29 height 16
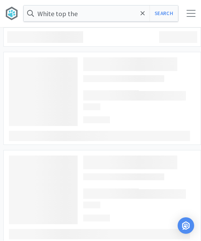
scroll to position [0, 0]
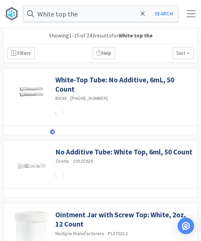
click at [107, 10] on input "White top the" at bounding box center [101, 14] width 154 height 16
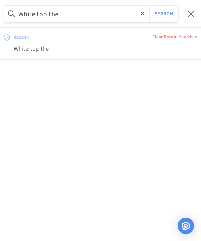
scroll to position [0, 0]
click at [164, 13] on button "Search" at bounding box center [164, 14] width 29 height 16
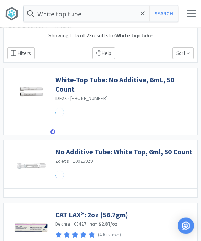
scroll to position [0, 0]
click at [145, 80] on link "White-Top Tube: No Additive, 6mL, 50 Count" at bounding box center [124, 84] width 139 height 19
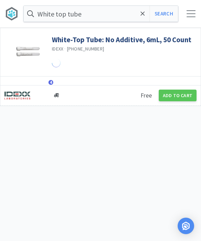
click at [175, 100] on button "Add to Cart" at bounding box center [178, 96] width 38 height 12
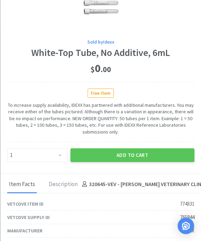
scroll to position [25, 0]
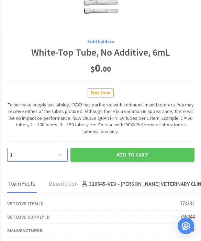
click at [63, 154] on select "Enter Quantity 1 2 3 4 5 6 7 8 9 10 11 12 13 14 15 16 17 18 19 20 Enter Quantity" at bounding box center [37, 155] width 61 height 14
click at [152, 152] on button "Add to Cart" at bounding box center [132, 155] width 124 height 14
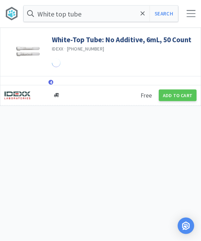
click at [137, 13] on input "White top tube" at bounding box center [101, 14] width 154 height 16
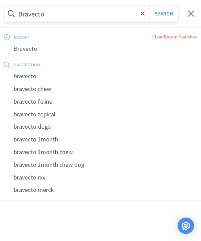
click at [164, 14] on button "Search" at bounding box center [164, 14] width 29 height 16
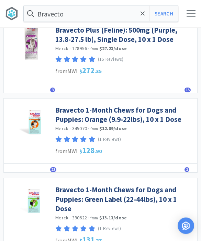
scroll to position [531, 0]
click at [157, 191] on link "Bravecto 1-Month Chews for Dogs and Puppies: Green Label (22-44lbs), 10 x 1 Dose" at bounding box center [124, 199] width 139 height 28
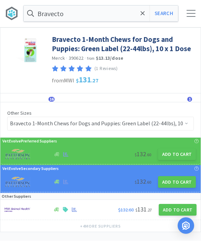
scroll to position [0, 0]
click at [176, 156] on button "Add to Cart" at bounding box center [177, 155] width 38 height 12
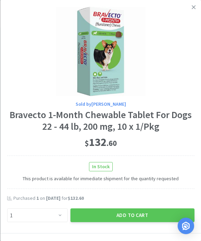
click at [149, 214] on button "Add to Cart" at bounding box center [132, 216] width 124 height 14
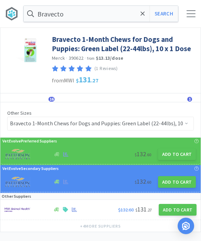
click at [161, 16] on button "Search" at bounding box center [164, 14] width 29 height 16
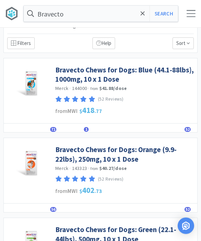
scroll to position [10, 0]
click at [140, 70] on link "Bravecto Chews for Dogs: Blue (44.1-88lbs), 1000mg, 10 x 1 Dose" at bounding box center [124, 74] width 139 height 19
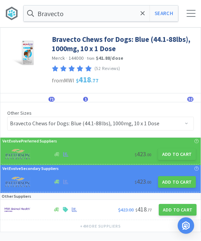
scroll to position [0, 0]
click at [184, 153] on button "Add to Cart" at bounding box center [177, 155] width 38 height 12
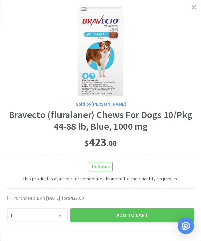
click at [147, 215] on button "Add to Cart" at bounding box center [132, 216] width 124 height 14
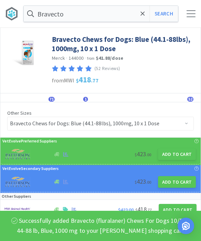
click at [142, 18] on span at bounding box center [143, 14] width 8 height 14
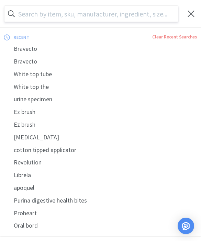
scroll to position [0, 0]
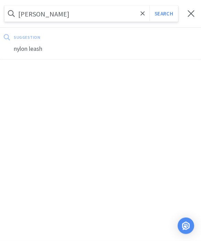
click at [164, 13] on button "Search" at bounding box center [164, 14] width 29 height 16
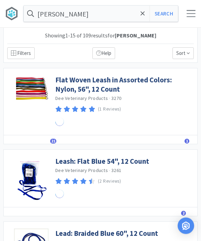
scroll to position [0, 0]
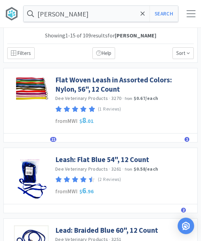
click at [139, 85] on link "Flat Woven Leash in Assorted Colors: Nylon, 56", 12 Count" at bounding box center [124, 84] width 139 height 19
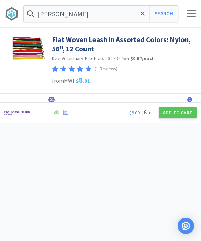
click at [173, 114] on button "Add to Cart" at bounding box center [178, 113] width 38 height 12
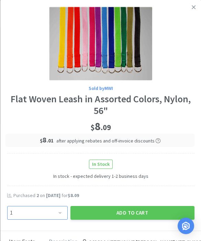
click at [57, 210] on select "Enter Quantity 1 2 3 4 5 6 7 8 9 10 11 12 13 14 15 16 17 18 19 20 Enter Quantity" at bounding box center [37, 213] width 61 height 14
click at [131, 210] on button "Add to Cart" at bounding box center [132, 213] width 124 height 14
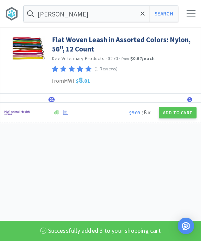
click at [139, 15] on span at bounding box center [143, 14] width 8 height 14
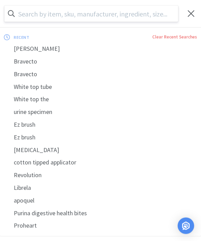
click at [191, 13] on div at bounding box center [191, 13] width 9 height 7
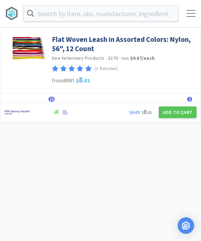
click at [190, 16] on div at bounding box center [191, 13] width 9 height 7
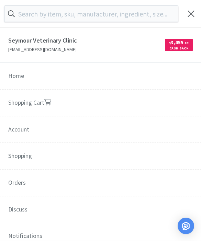
click at [160, 98] on link "Shopping Cart" at bounding box center [100, 103] width 201 height 27
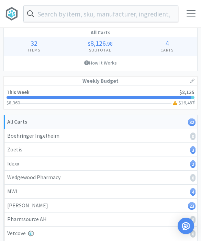
click at [154, 20] on input "text" at bounding box center [101, 14] width 154 height 16
